Goal: Information Seeking & Learning: Learn about a topic

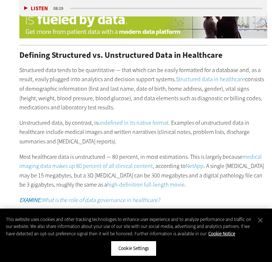
click at [105, 139] on p "Unstructured data, by contrast, is undefined in its native format . Examples of…" at bounding box center [142, 132] width 247 height 28
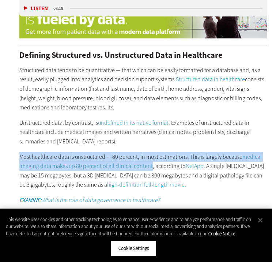
drag, startPoint x: 21, startPoint y: 159, endPoint x: 151, endPoint y: 164, distance: 129.8
click at [151, 164] on p "Most healthcare data is unstructured — 80 percent, in most estimations. This is…" at bounding box center [142, 170] width 247 height 37
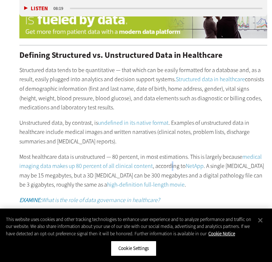
drag, startPoint x: 151, startPoint y: 164, endPoint x: 170, endPoint y: 163, distance: 19.0
click at [170, 163] on p "Most healthcare data is unstructured — 80 percent, in most estimations. This is…" at bounding box center [142, 170] width 247 height 37
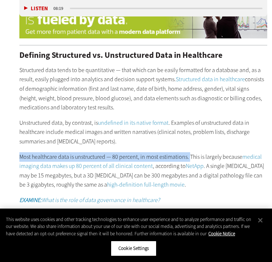
drag, startPoint x: 13, startPoint y: 154, endPoint x: 190, endPoint y: 156, distance: 176.6
copy p "Most healthcare data is unstructured — 80 percent, in most estimations."
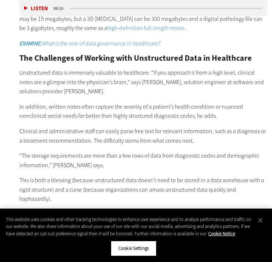
scroll to position [757, 0]
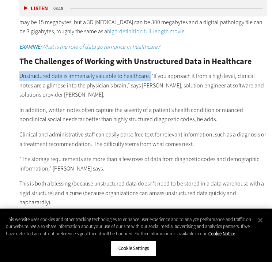
drag, startPoint x: 20, startPoint y: 71, endPoint x: 151, endPoint y: 79, distance: 131.1
click at [151, 79] on p "Unstructured data is immensely valuable to healthcare. “If you approach it from…" at bounding box center [142, 85] width 247 height 28
copy p "Unstructured data is immensely valuable to healthcare."
